Goal: Information Seeking & Learning: Learn about a topic

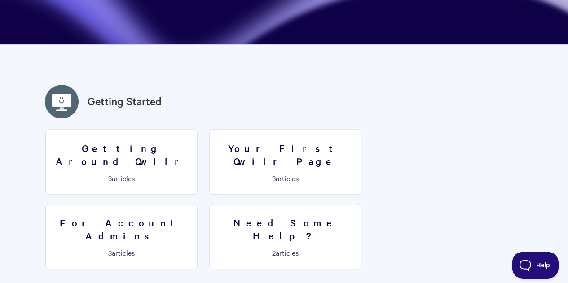
scroll to position [180, 0]
click at [273, 174] on p "3 articles" at bounding box center [285, 178] width 141 height 8
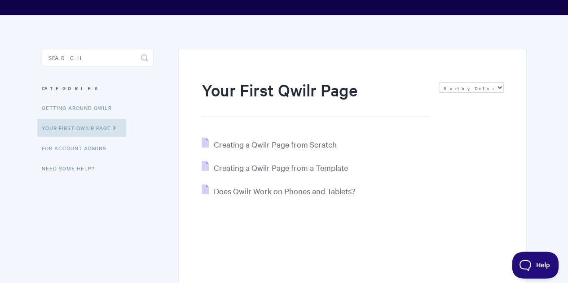
scroll to position [90, 0]
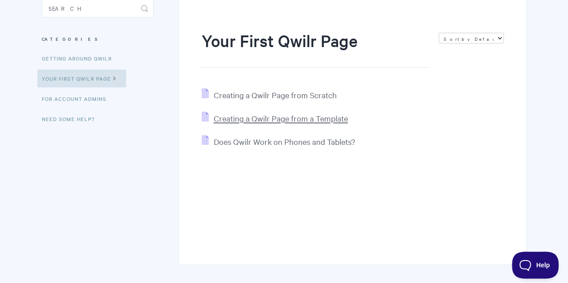
click at [273, 119] on span "Creating a Qwilr Page from a Template" at bounding box center [280, 118] width 134 height 10
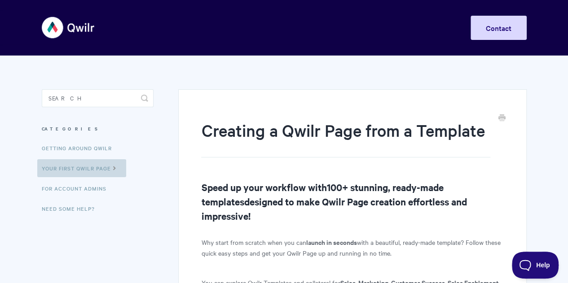
click at [94, 167] on link "Your First Qwilr Page" at bounding box center [81, 168] width 89 height 18
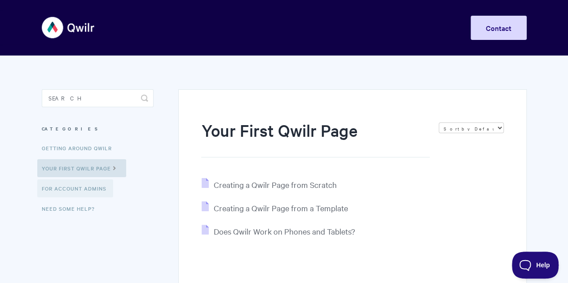
click at [79, 187] on link "For Account Admins" at bounding box center [75, 189] width 76 height 18
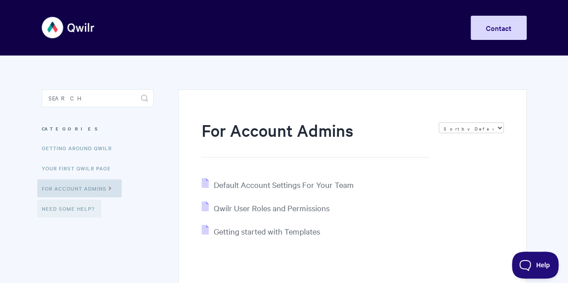
click at [83, 209] on link "Need Some Help?" at bounding box center [69, 209] width 64 height 18
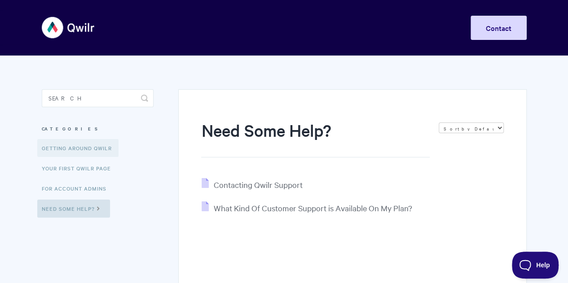
click at [84, 147] on link "Getting Around Qwilr" at bounding box center [77, 148] width 81 height 18
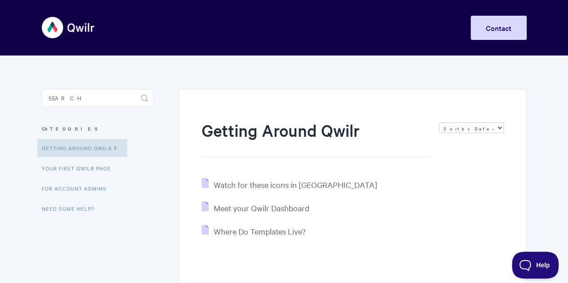
click at [73, 27] on img at bounding box center [68, 28] width 53 height 34
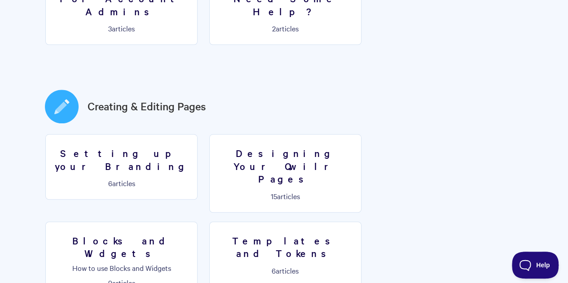
scroll to position [225, 0]
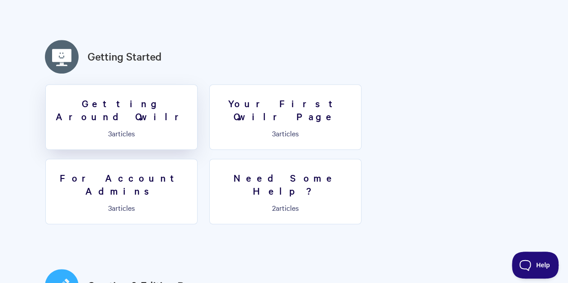
click at [150, 102] on h3 "Getting Around Qwilr" at bounding box center [121, 110] width 141 height 26
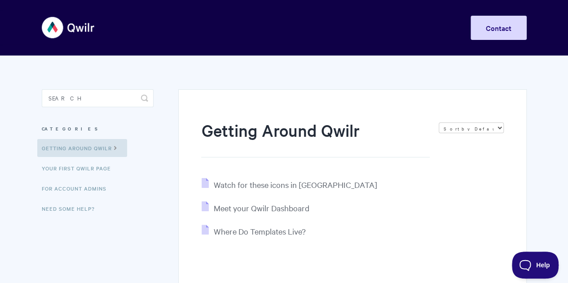
scroll to position [45, 0]
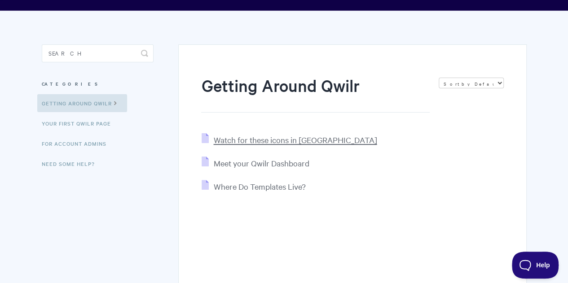
click at [281, 141] on span "Watch for these icons in [GEOGRAPHIC_DATA]" at bounding box center [294, 140] width 163 height 10
